Goal: Task Accomplishment & Management: Manage account settings

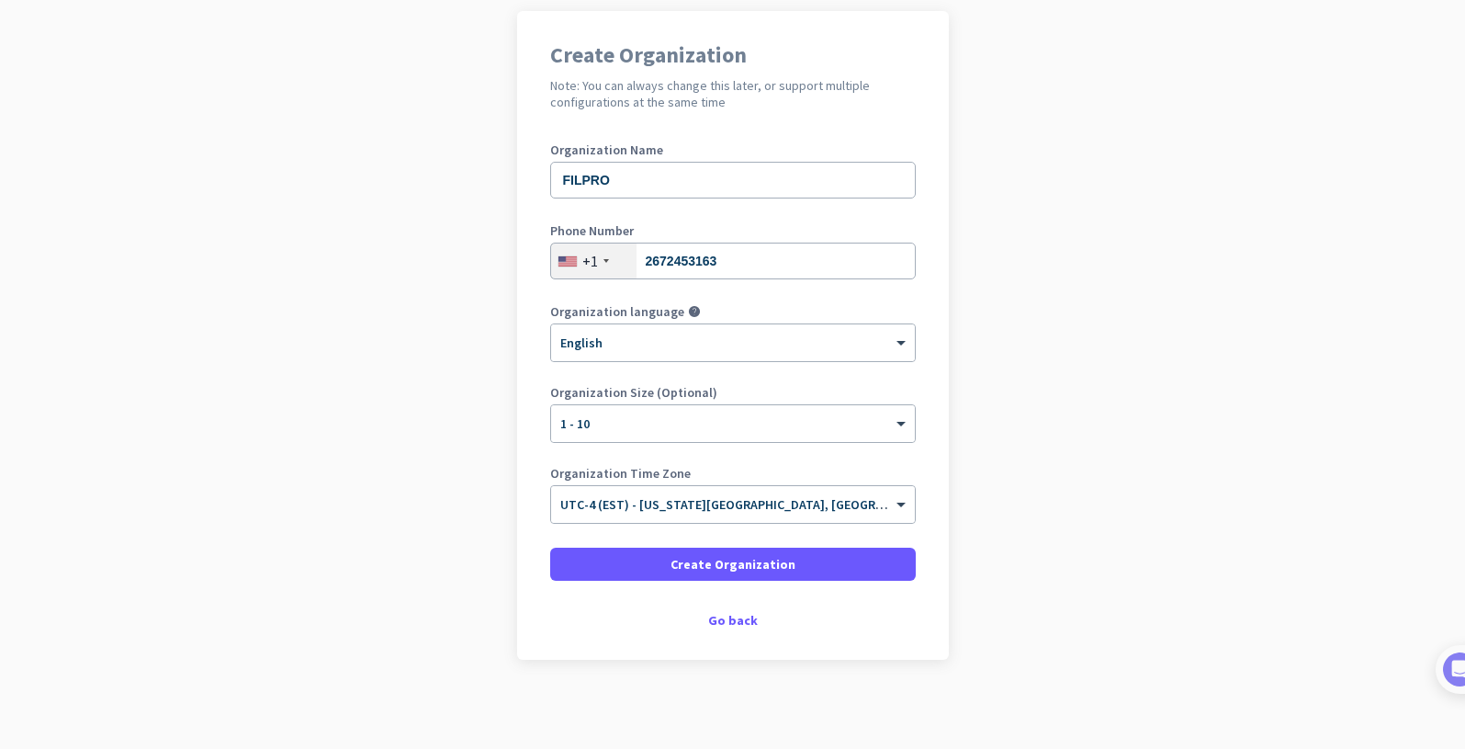
scroll to position [141, 0]
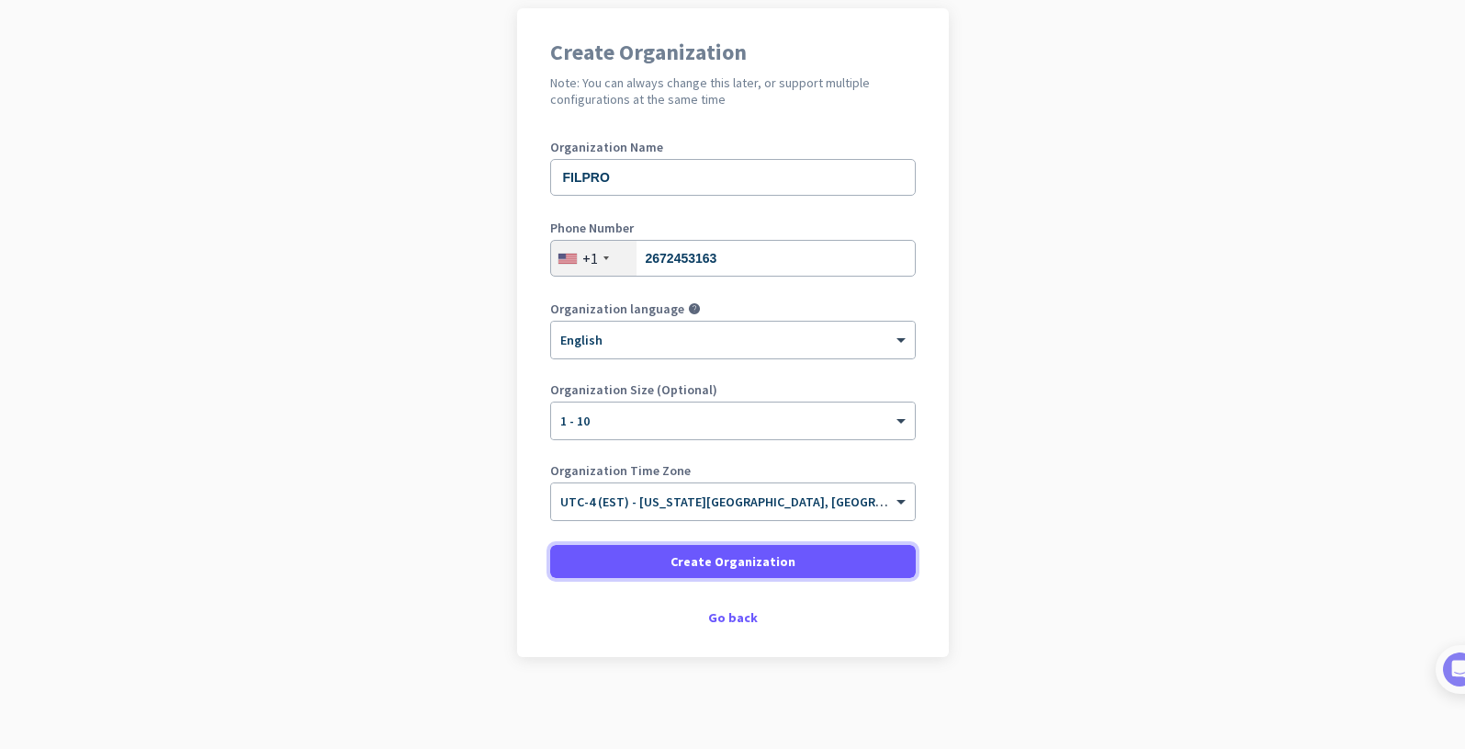
click at [816, 546] on span at bounding box center [733, 561] width 366 height 44
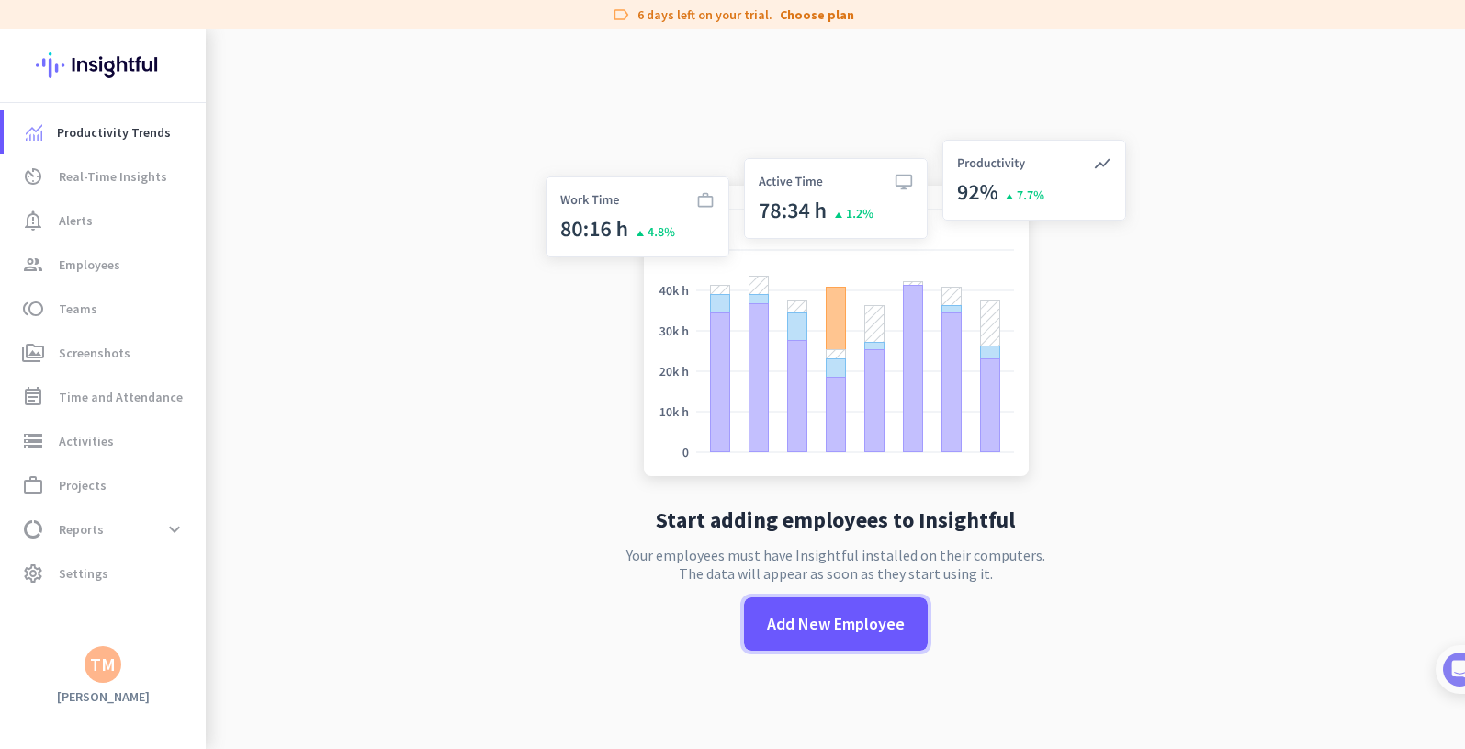
click at [798, 606] on span at bounding box center [836, 624] width 184 height 44
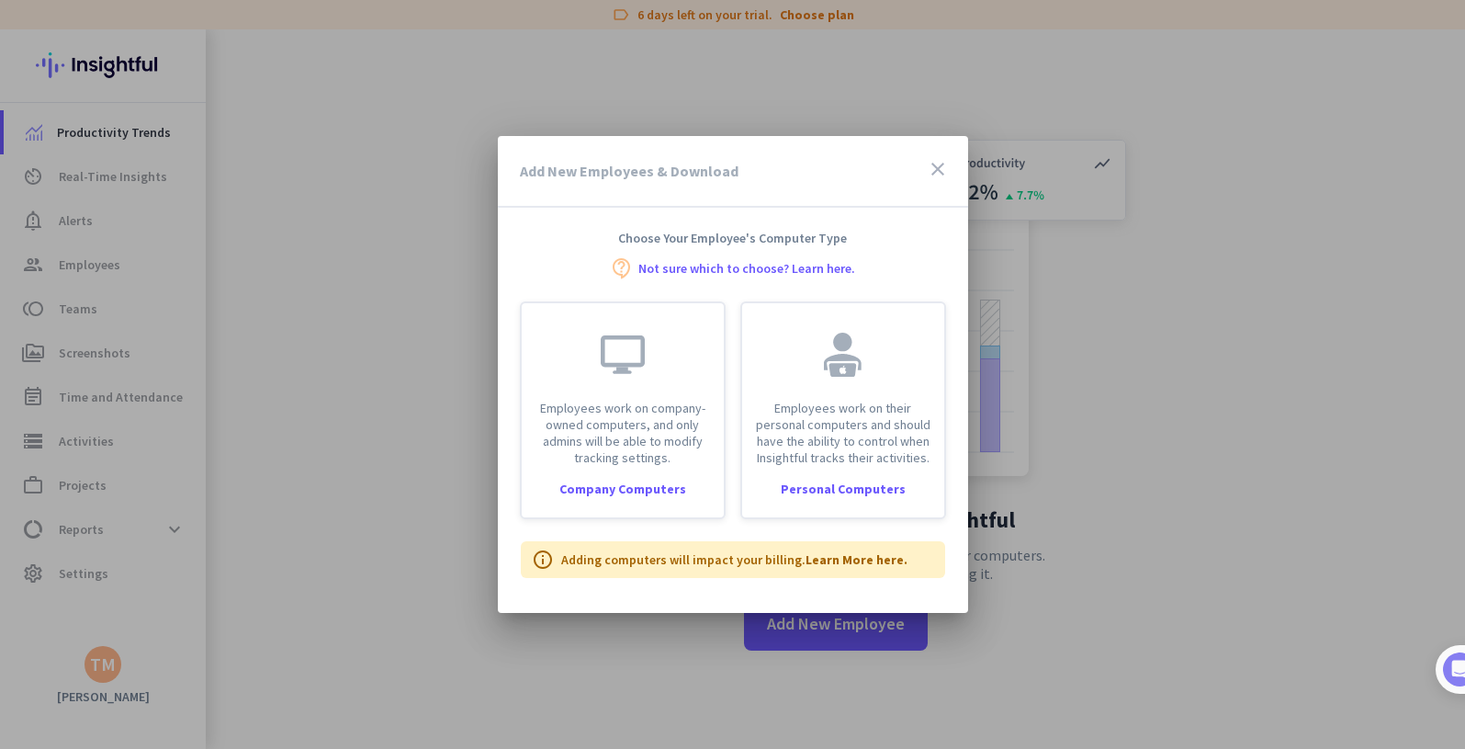
click at [593, 488] on div "Company Computers" at bounding box center [623, 488] width 202 height 13
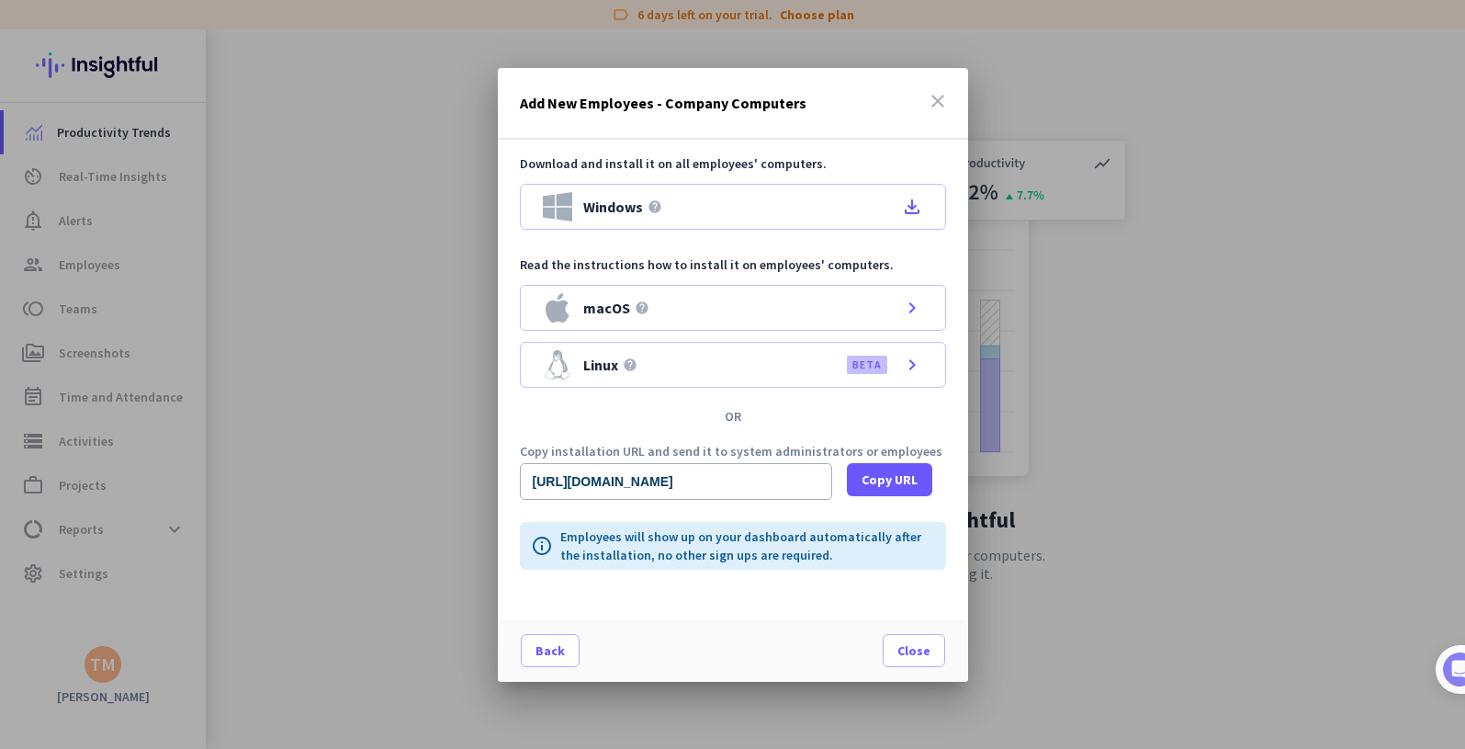
click at [687, 218] on div "Windows help file_download" at bounding box center [733, 207] width 426 height 46
click at [862, 482] on span "Copy URL" at bounding box center [890, 479] width 56 height 18
click at [843, 481] on div "[URL][DOMAIN_NAME] Copy URL" at bounding box center [733, 481] width 426 height 37
click at [847, 480] on span at bounding box center [889, 480] width 85 height 44
click at [798, 684] on div at bounding box center [732, 374] width 1465 height 749
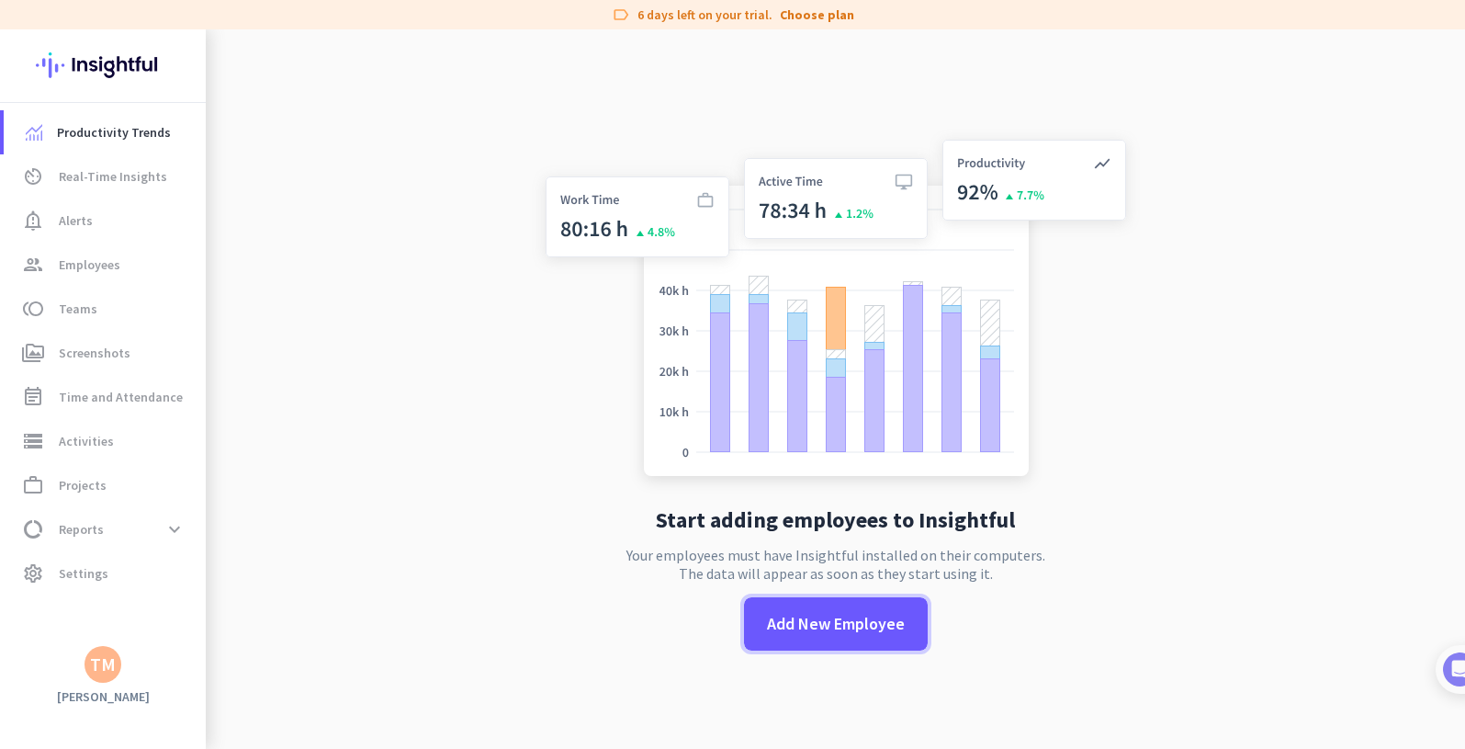
click at [777, 642] on span at bounding box center [836, 624] width 184 height 44
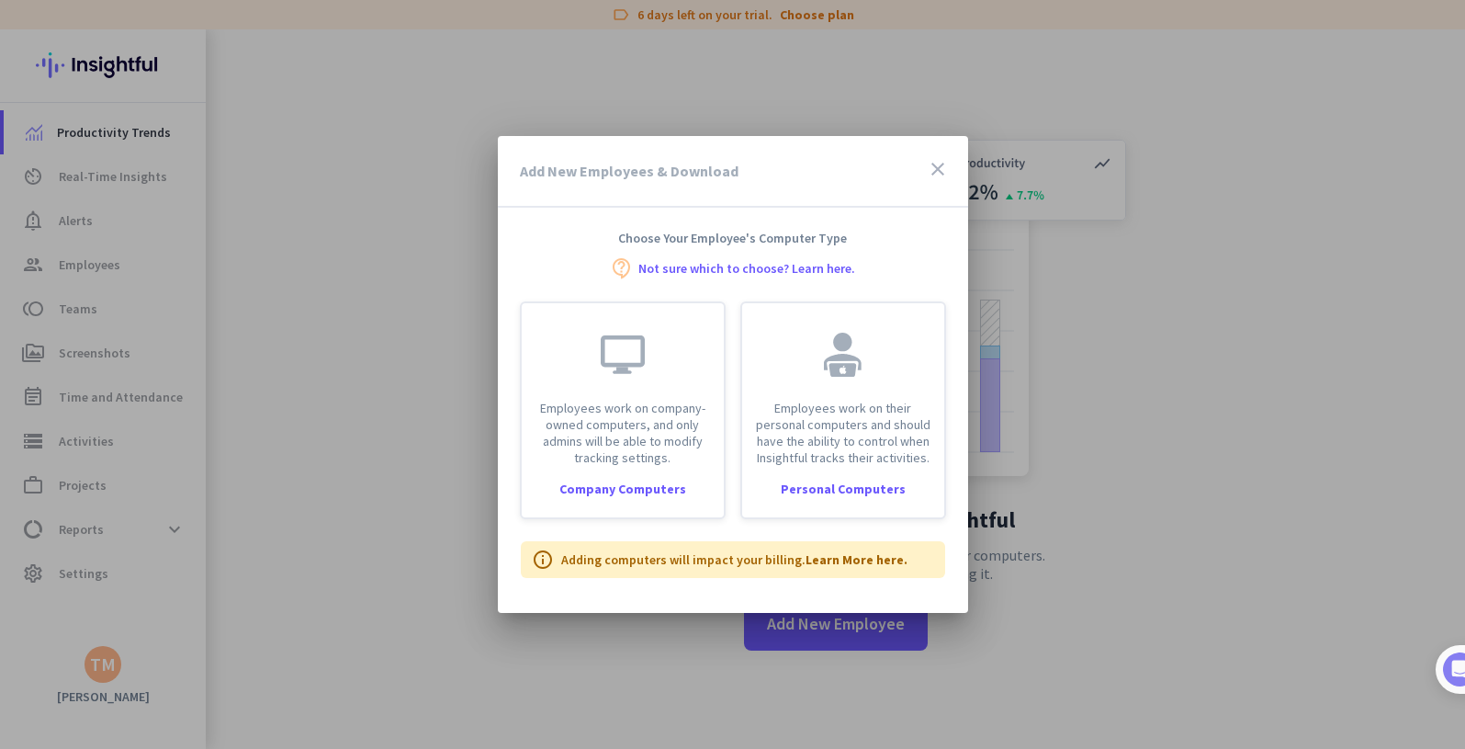
click at [673, 492] on div "Company Computers" at bounding box center [623, 488] width 202 height 13
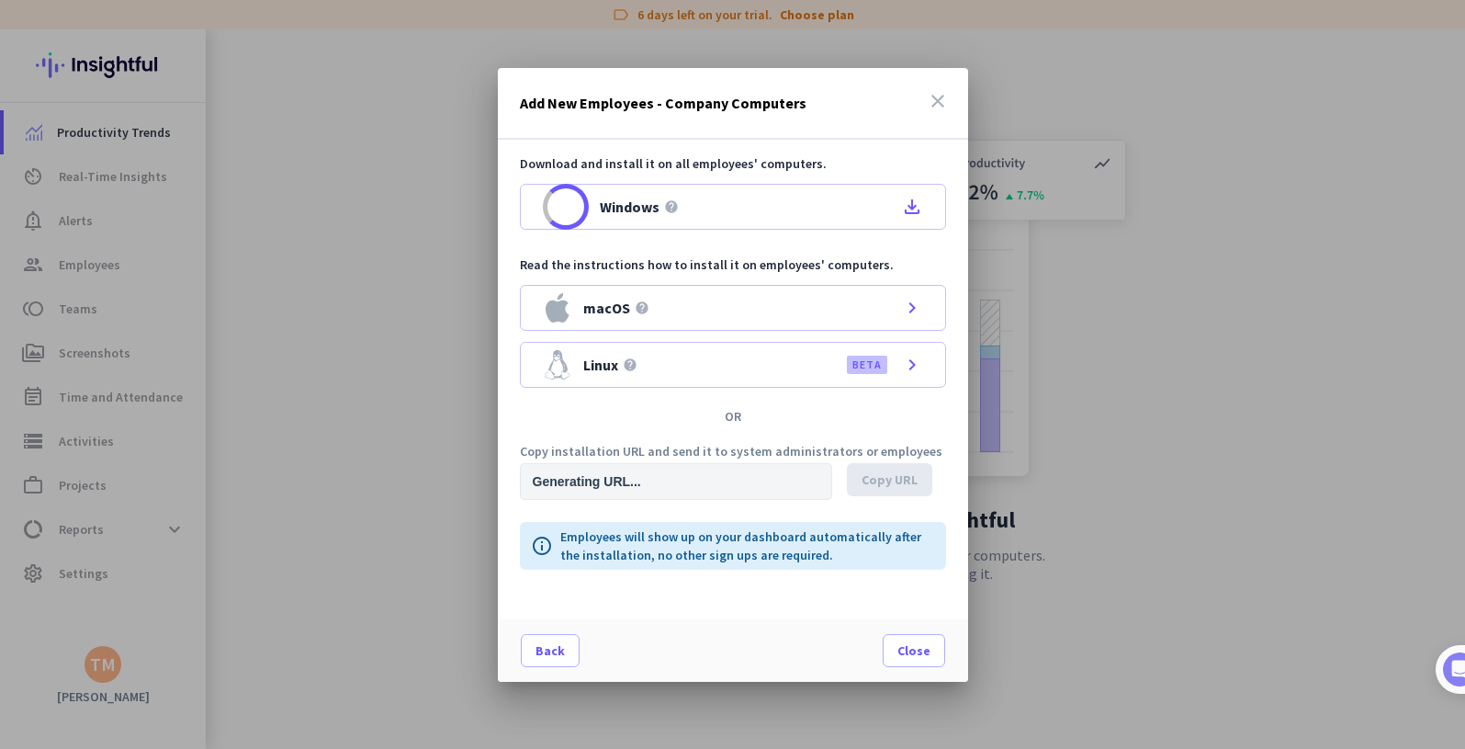
type input "[URL][DOMAIN_NAME]"
click at [912, 472] on span "Copy URL" at bounding box center [890, 479] width 56 height 18
drag, startPoint x: 354, startPoint y: 455, endPoint x: 707, endPoint y: 225, distance: 421.0
click at [354, 455] on div at bounding box center [732, 374] width 1465 height 749
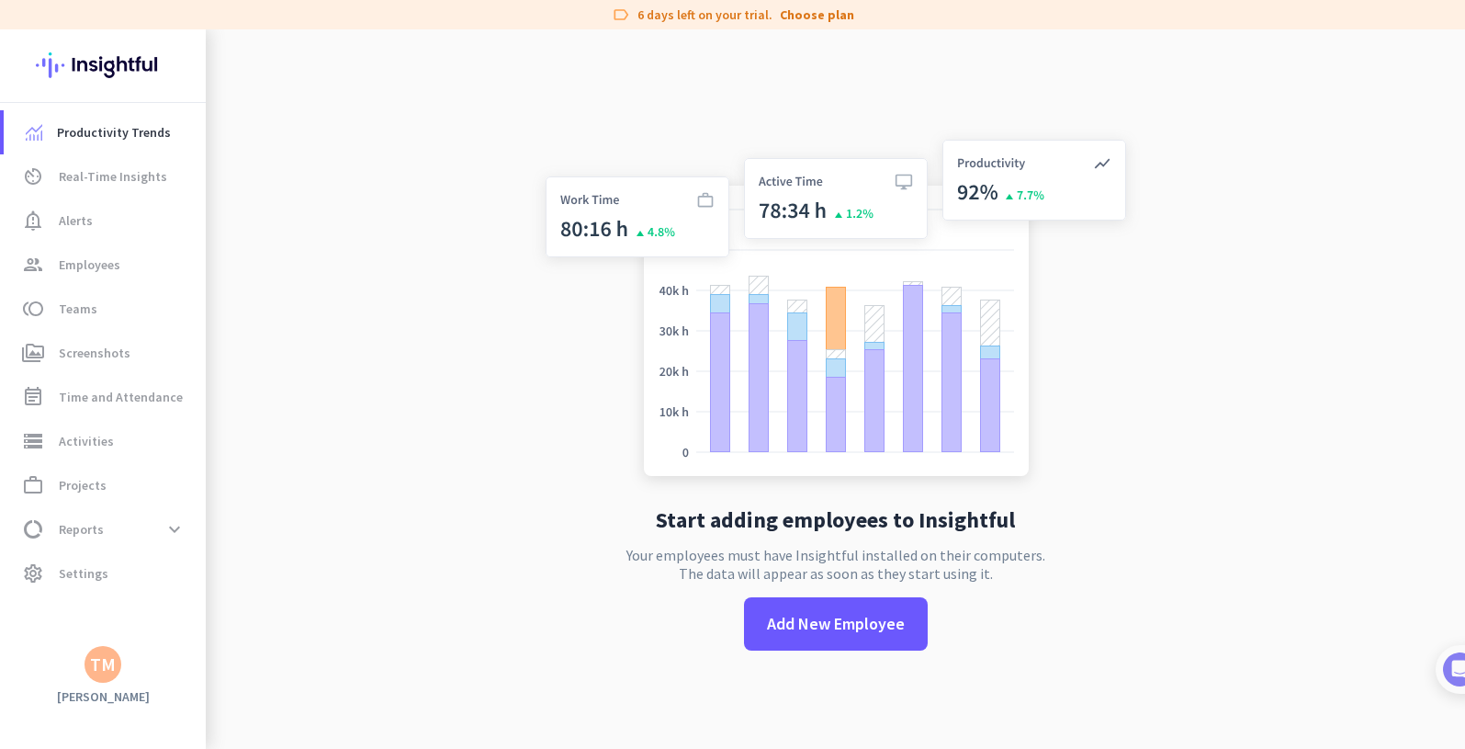
click at [1280, 143] on app-no-employees "Start adding employees to Insightful Your employees must have Insightful instal…" at bounding box center [836, 403] width 1260 height 749
click at [1244, 167] on app-no-employees "Start adding employees to Insightful Your employees must have Insightful instal…" at bounding box center [836, 403] width 1260 height 749
click at [1169, 334] on app-no-employees "Start adding employees to Insightful Your employees must have Insightful instal…" at bounding box center [836, 403] width 1260 height 749
click at [842, 621] on span "Add New Employee" at bounding box center [836, 624] width 138 height 24
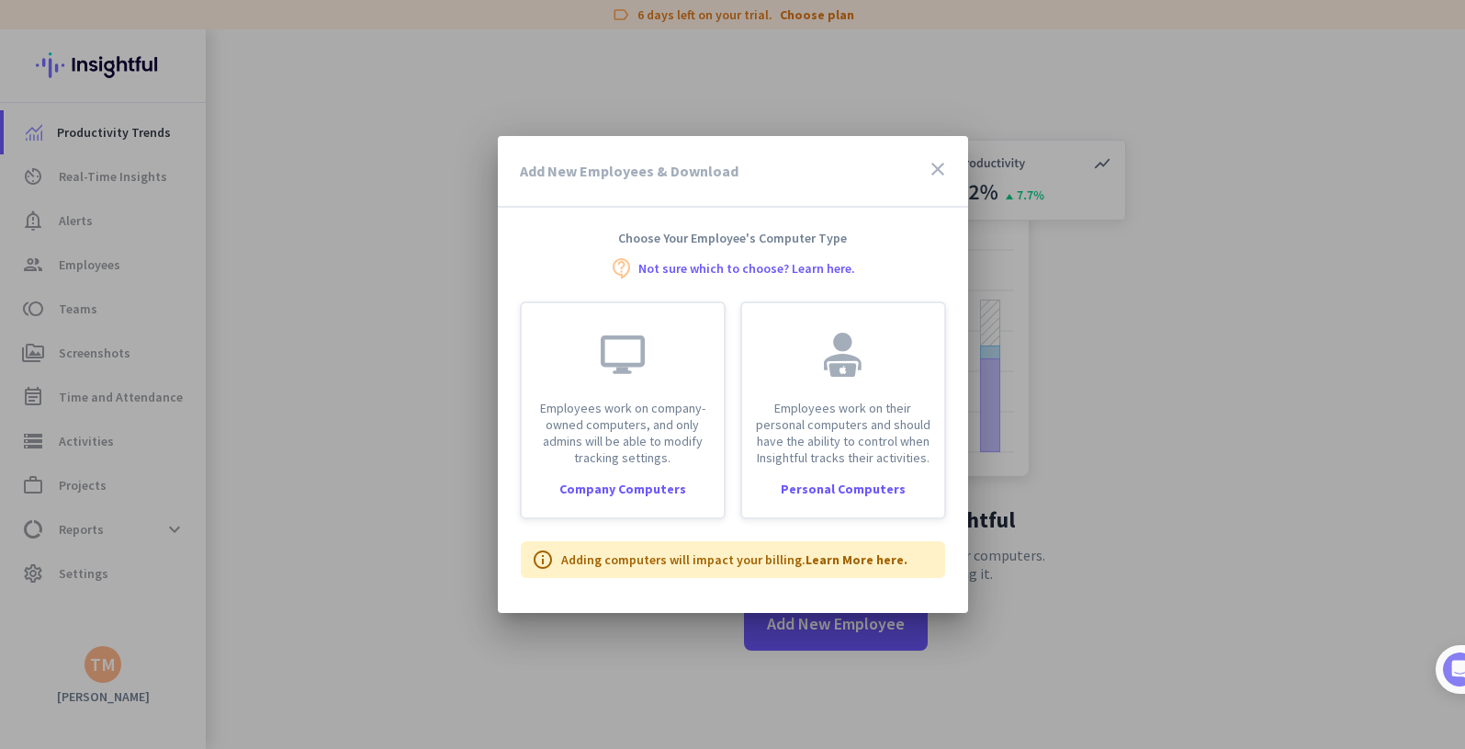
click at [1089, 359] on div at bounding box center [732, 374] width 1465 height 749
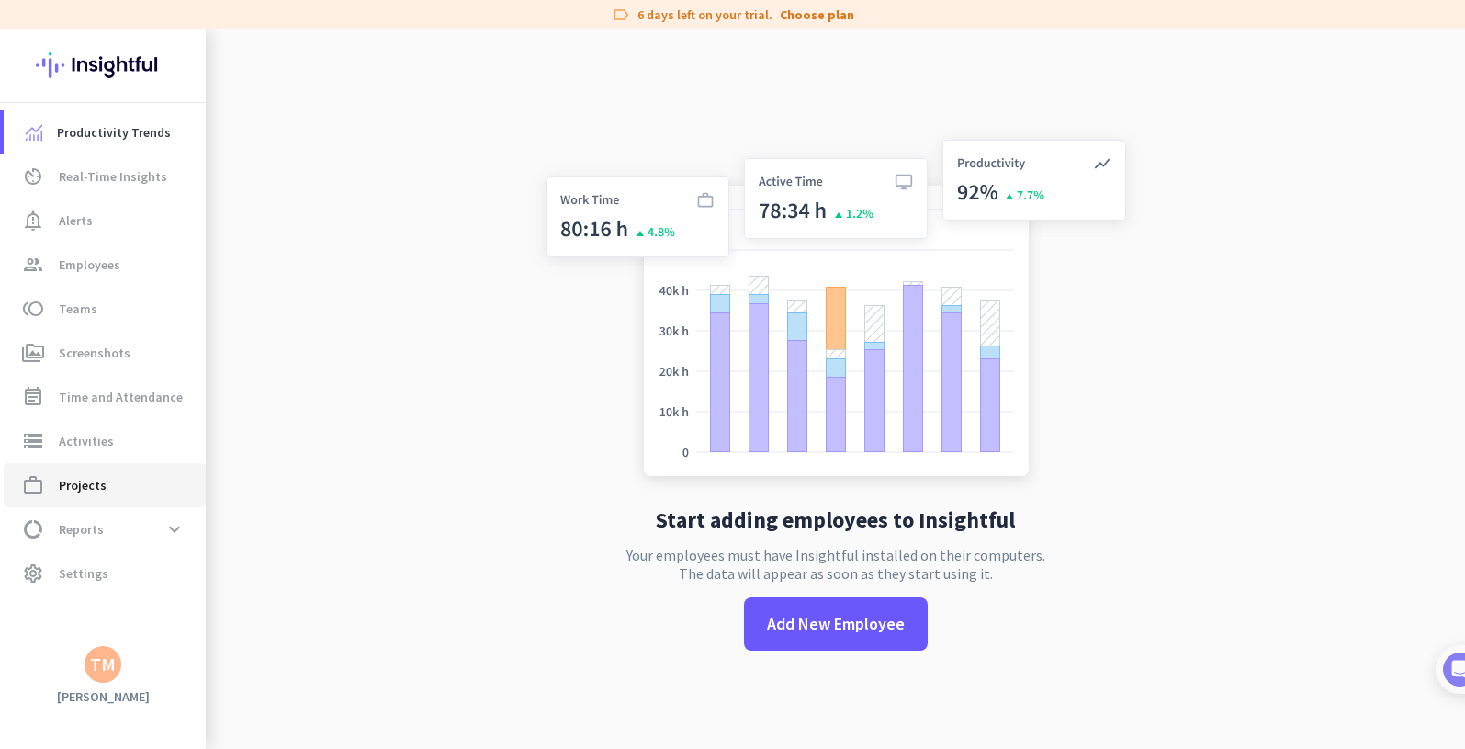
click at [116, 505] on link "work_outline Projects" at bounding box center [105, 485] width 202 height 44
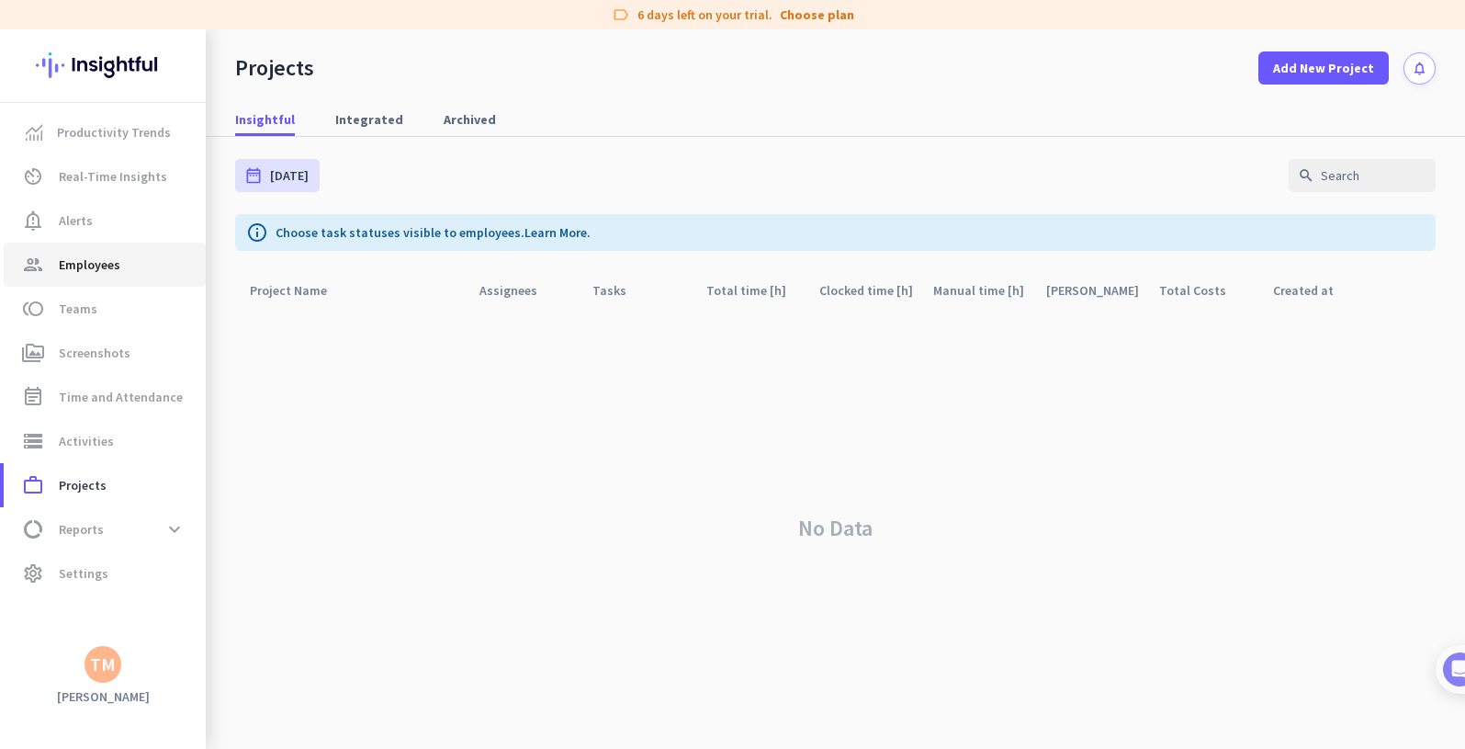
click at [124, 281] on link "group Employees" at bounding box center [105, 265] width 202 height 44
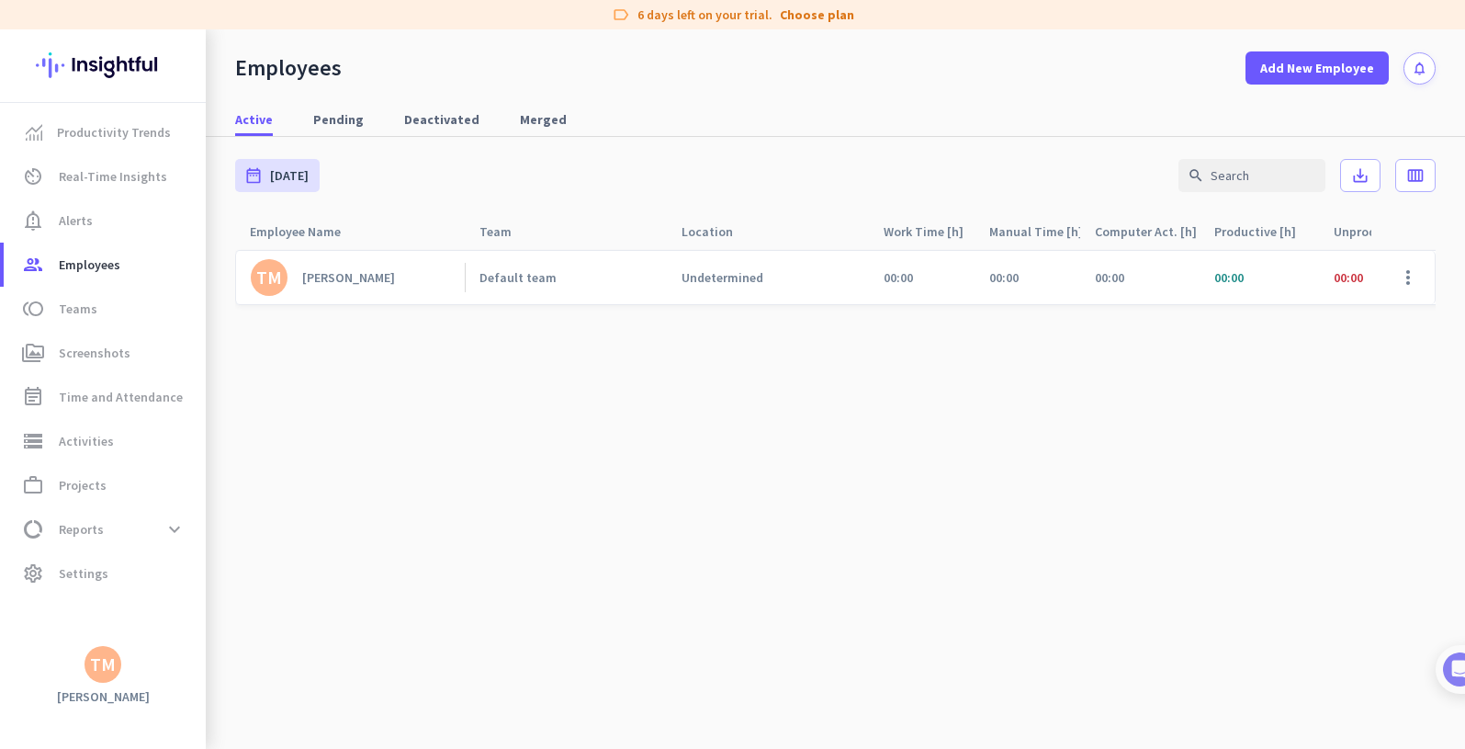
click at [608, 557] on cdk-virtual-scroll-viewport "TM [PERSON_NAME] Default team Undetermined 00:00 00:00 00:00 00:00 00:00 00:00 …" at bounding box center [835, 499] width 1201 height 500
click at [1222, 412] on cdk-virtual-scroll-viewport "TM [PERSON_NAME] Default team Undetermined 00:00 00:00 00:00 00:00 00:00 00:00 …" at bounding box center [835, 499] width 1201 height 500
